Goal: Check status: Check status

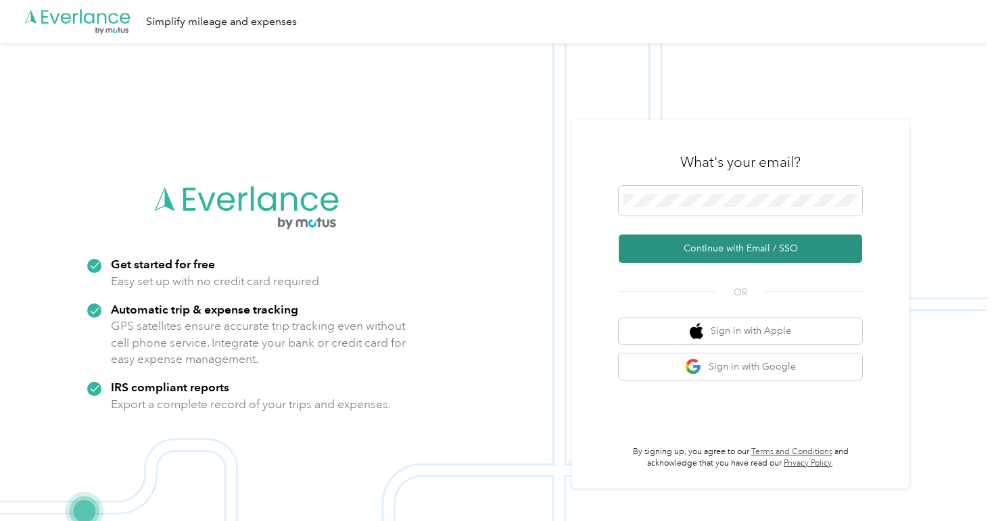
click at [712, 243] on button "Continue with Email / SSO" at bounding box center [740, 249] width 243 height 28
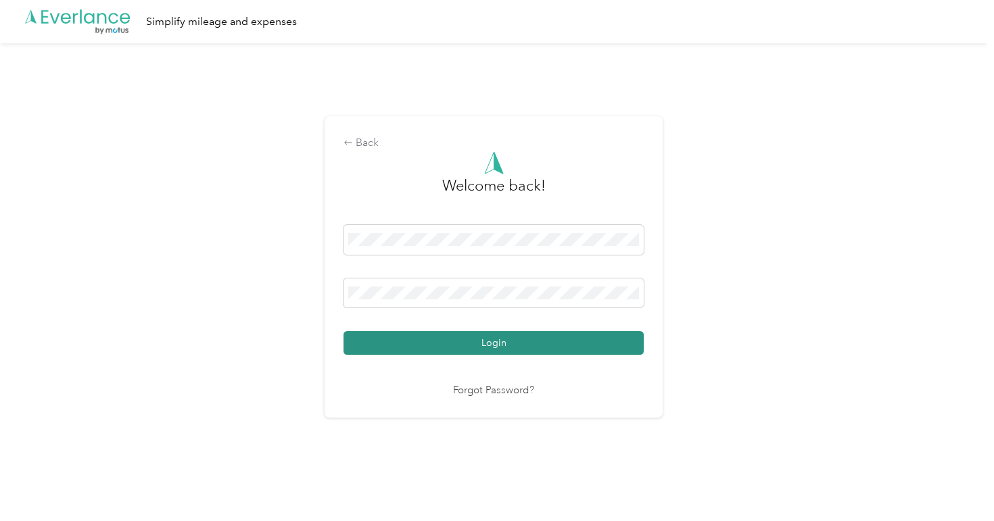
click at [470, 340] on button "Login" at bounding box center [494, 343] width 300 height 24
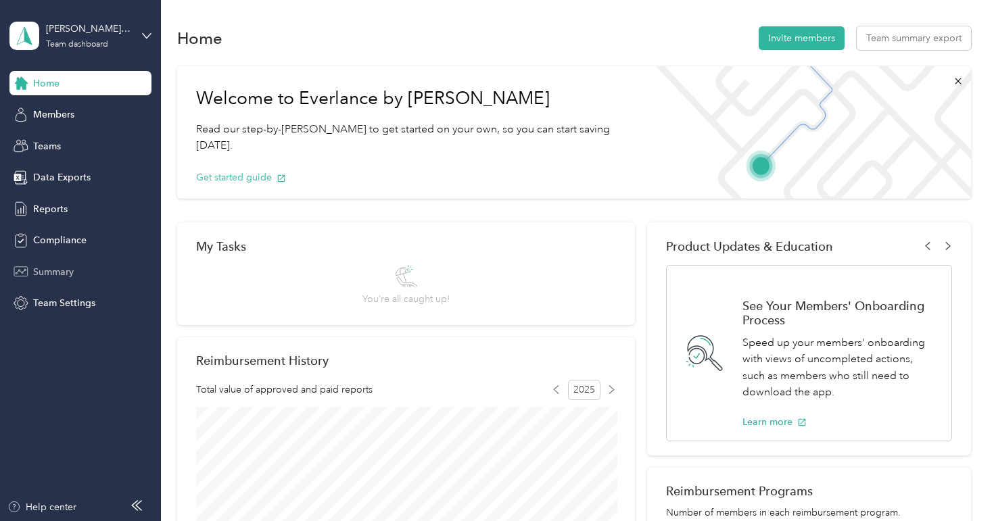
click at [59, 266] on span "Summary" at bounding box center [53, 272] width 41 height 14
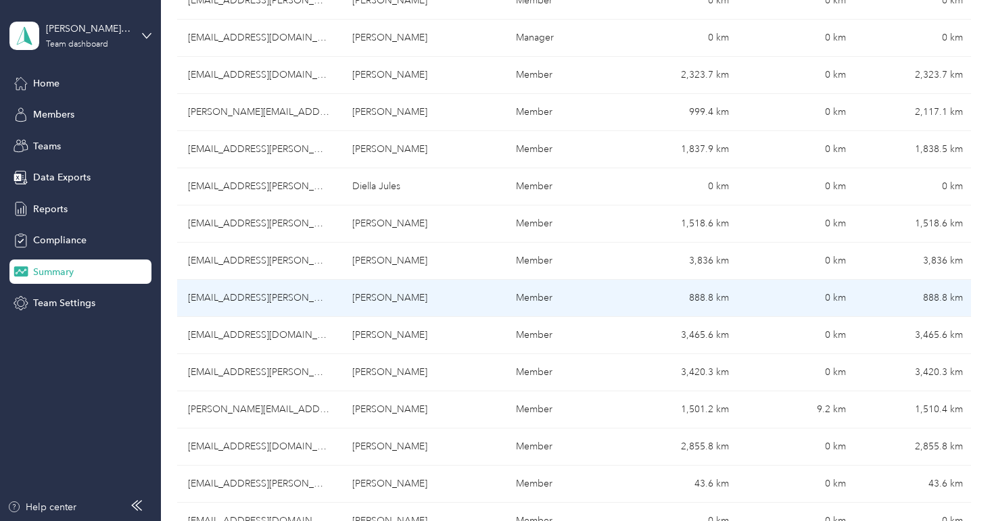
scroll to position [409, 0]
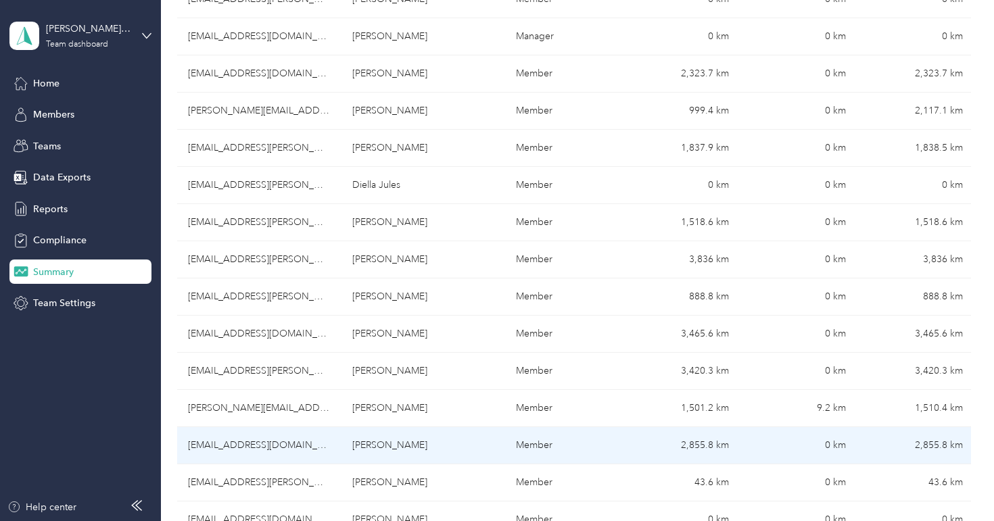
click at [595, 445] on td "Member" at bounding box center [563, 445] width 117 height 37
